Goal: Information Seeking & Learning: Find specific fact

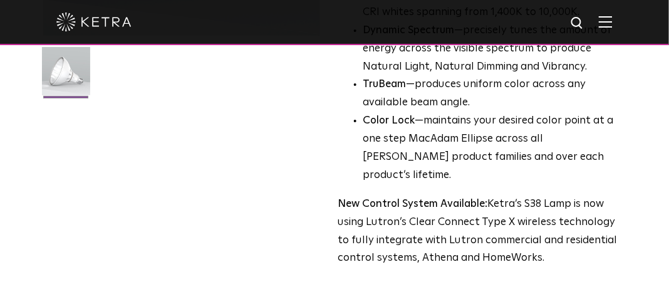
scroll to position [376, 0]
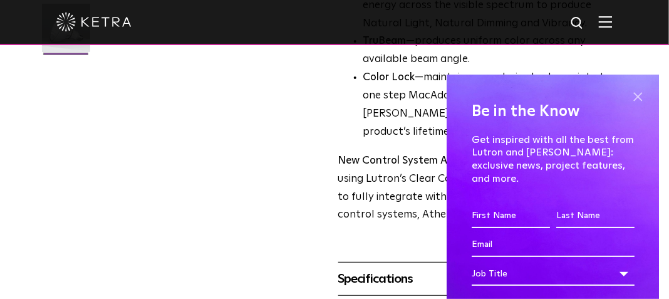
click at [632, 95] on span at bounding box center [637, 96] width 19 height 19
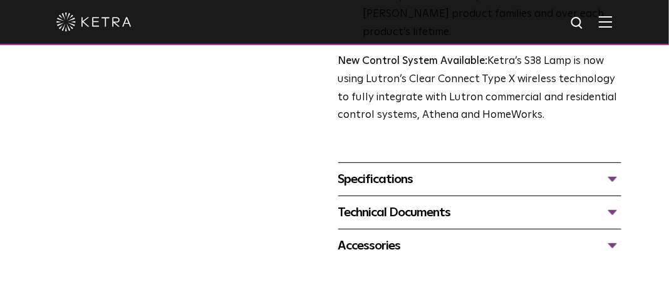
scroll to position [501, 0]
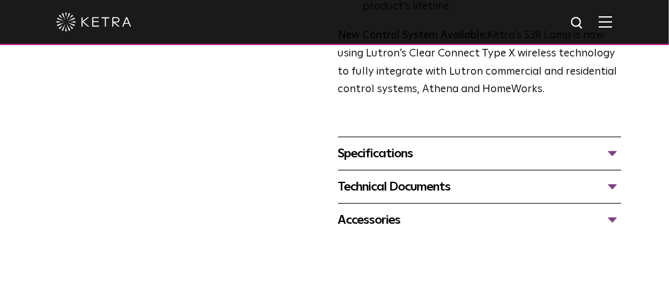
click at [614, 143] on div "Specifications" at bounding box center [479, 153] width 283 height 20
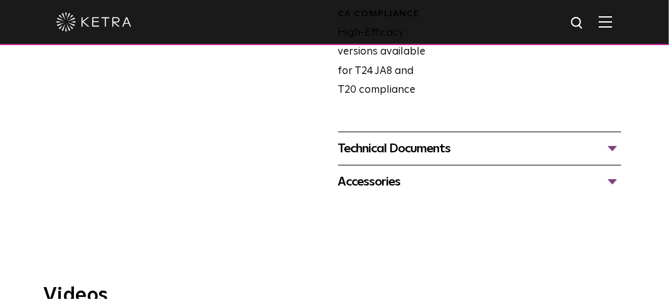
scroll to position [814, 0]
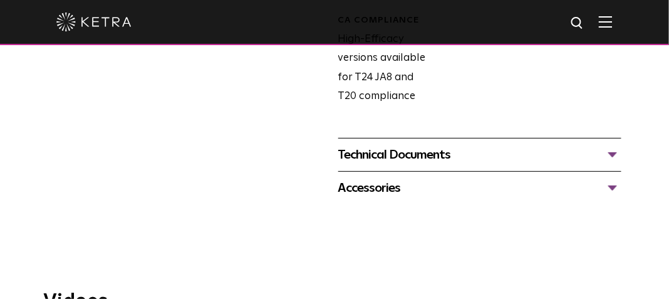
click at [614, 145] on div "Technical Documents" at bounding box center [479, 155] width 283 height 20
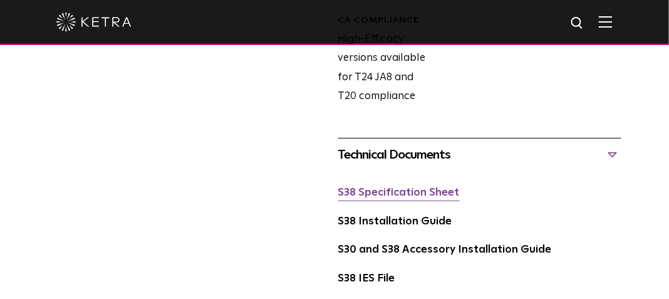
click at [430, 187] on link "S38 Specification Sheet" at bounding box center [398, 192] width 121 height 11
click at [585, 21] on img at bounding box center [578, 24] width 16 height 16
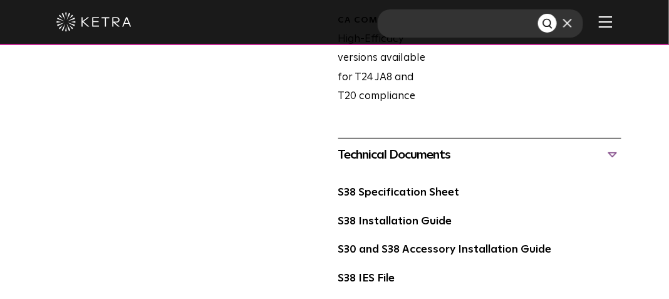
click at [441, 24] on input "text" at bounding box center [458, 23] width 160 height 28
type input "IH-610"
click at [538, 14] on button "Search" at bounding box center [547, 23] width 19 height 19
click at [555, 24] on img "Search" at bounding box center [548, 24] width 13 height 13
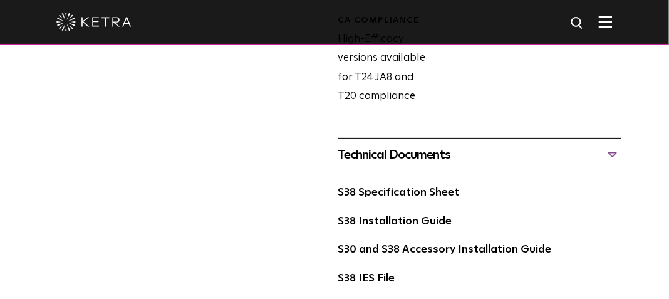
scroll to position [564, 0]
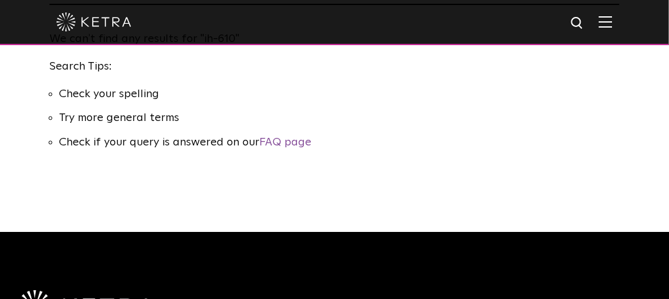
scroll to position [188, 0]
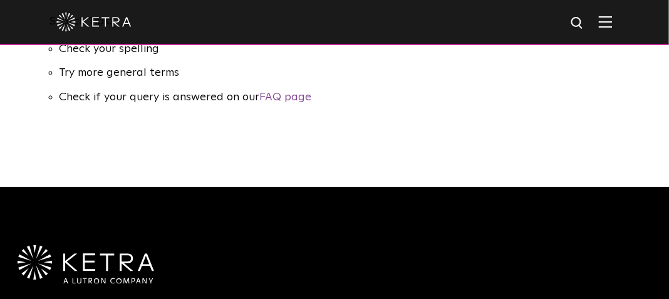
click at [585, 26] on img at bounding box center [578, 24] width 16 height 16
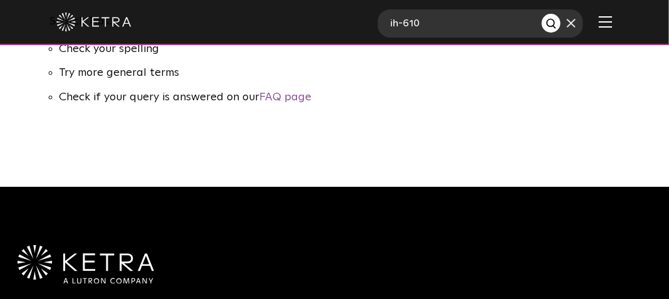
drag, startPoint x: 464, startPoint y: 26, endPoint x: 365, endPoint y: 21, distance: 99.1
click at [365, 21] on div "ih-610" at bounding box center [334, 22] width 669 height 45
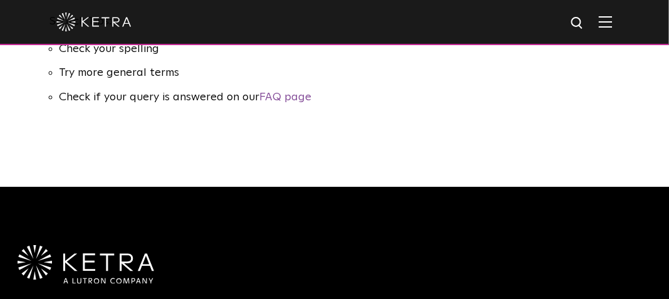
click at [584, 23] on img at bounding box center [578, 24] width 16 height 16
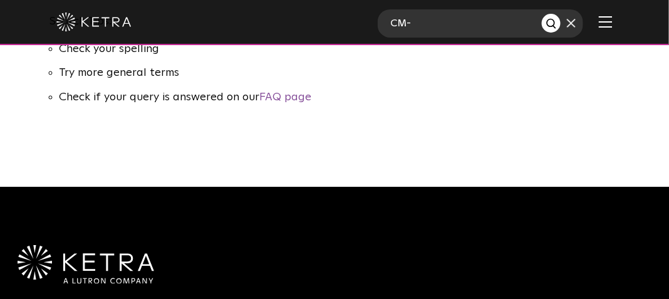
click at [495, 23] on input "CM-" at bounding box center [460, 23] width 164 height 28
type input "CM-LSO"
click at [559, 23] on img "Search" at bounding box center [551, 24] width 13 height 13
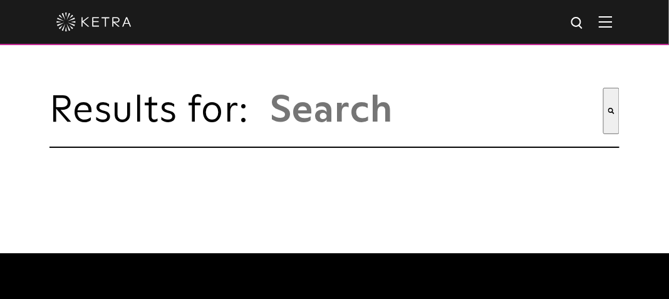
type input "cm-lso"
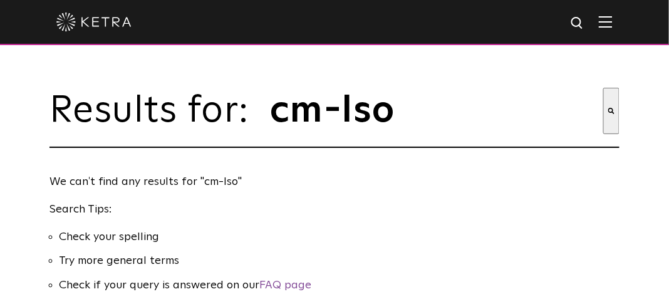
click at [584, 21] on img at bounding box center [578, 24] width 16 height 16
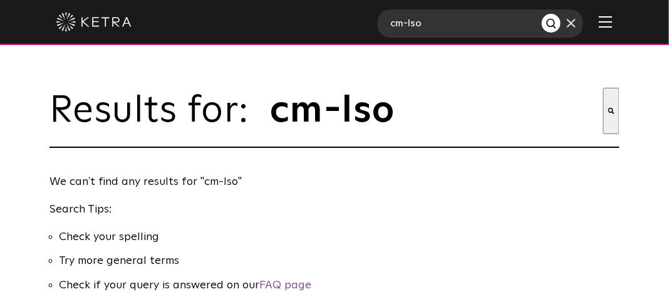
click at [472, 28] on input "cm-lso" at bounding box center [460, 23] width 164 height 28
type input "cm"
click at [559, 22] on img "Search" at bounding box center [551, 24] width 13 height 13
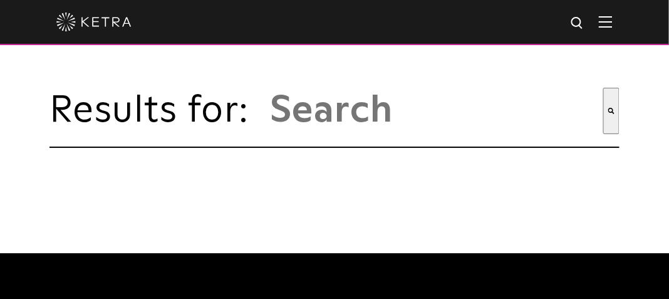
type input "cm"
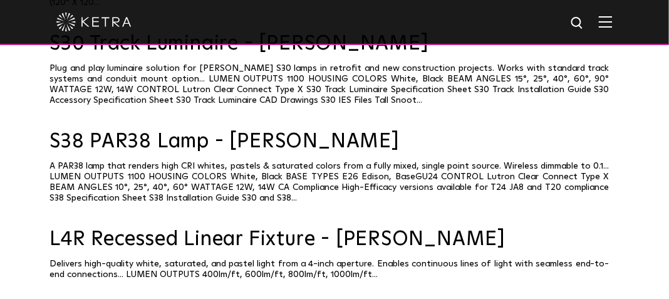
scroll to position [626, 0]
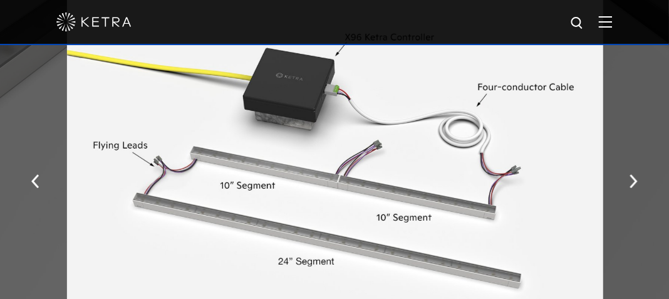
scroll to position [1378, 0]
